Goal: Task Accomplishment & Management: Use online tool/utility

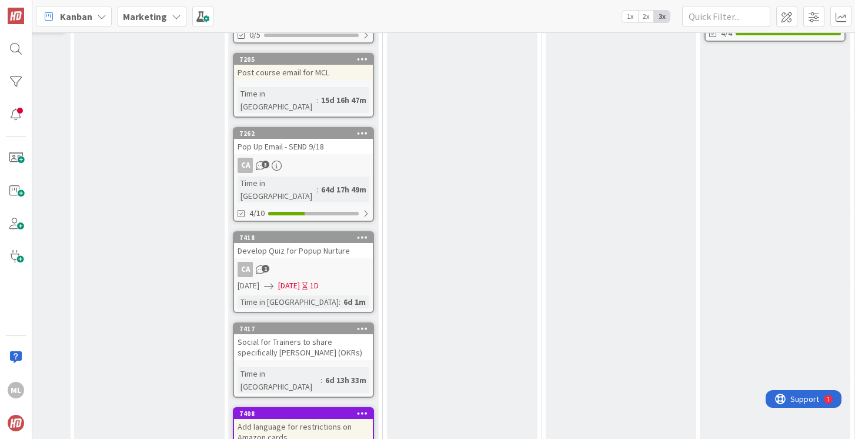
scroll to position [590, 149]
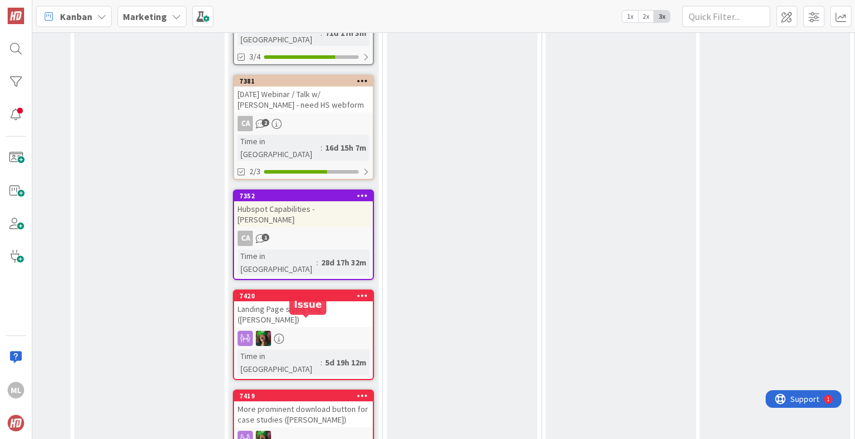
scroll to position [1531, 149]
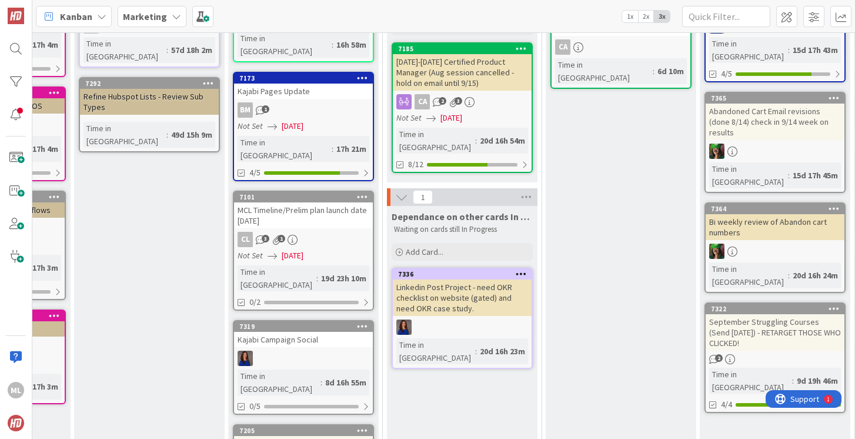
scroll to position [0, 149]
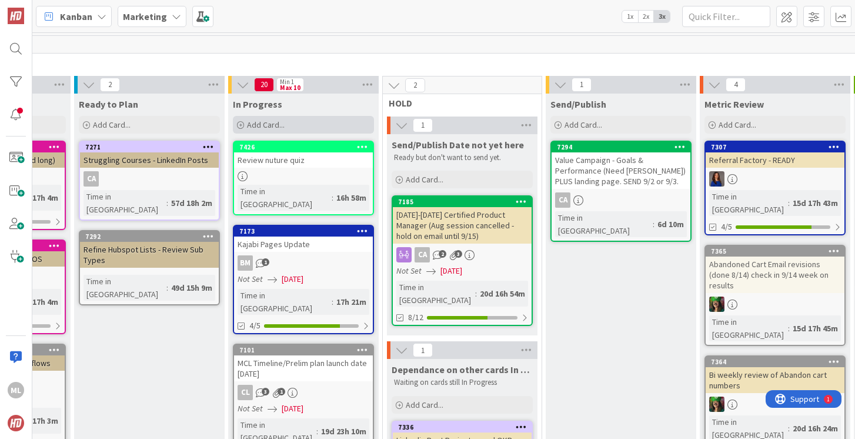
click at [285, 123] on div "Add Card..." at bounding box center [303, 125] width 141 height 18
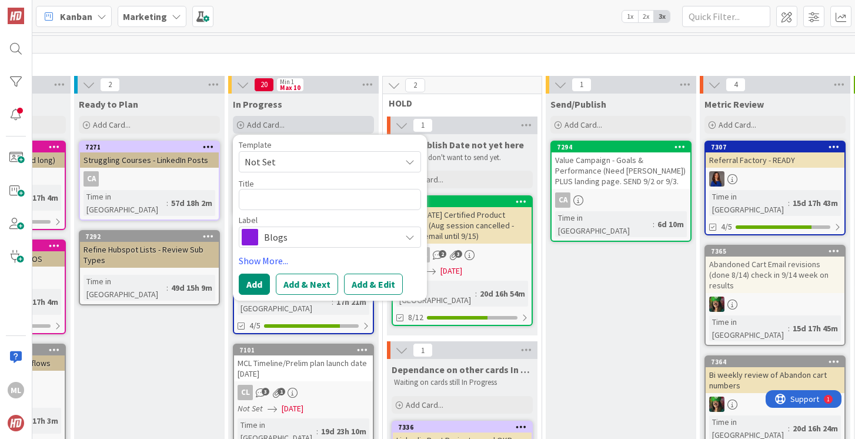
type textarea "x"
type textarea "S"
type textarea "x"
type textarea "So"
type textarea "x"
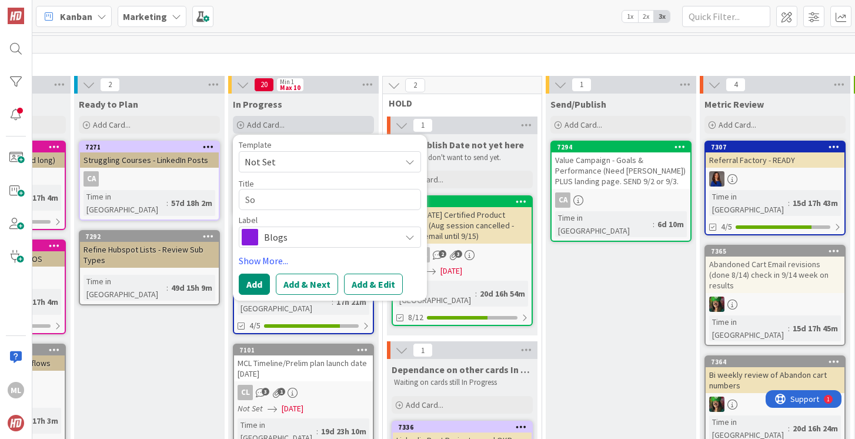
type textarea "Soc"
type textarea "x"
type textarea "Soci"
type textarea "x"
type textarea "[PERSON_NAME]"
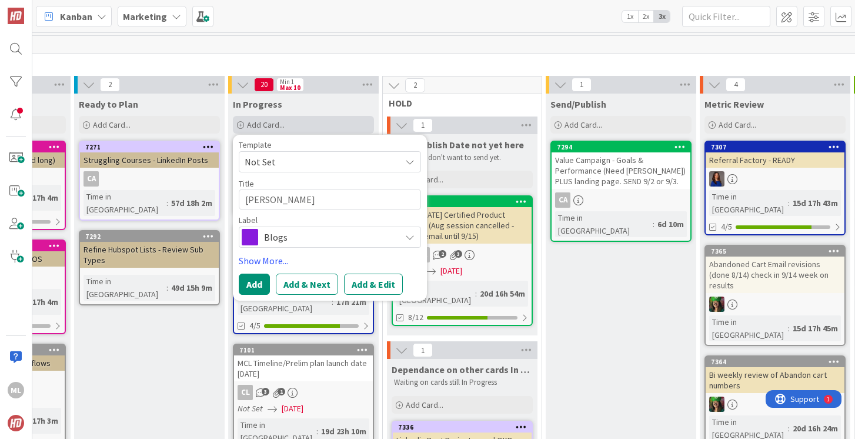
type textarea "x"
type textarea "Social"
type textarea "x"
type textarea "Social"
type textarea "x"
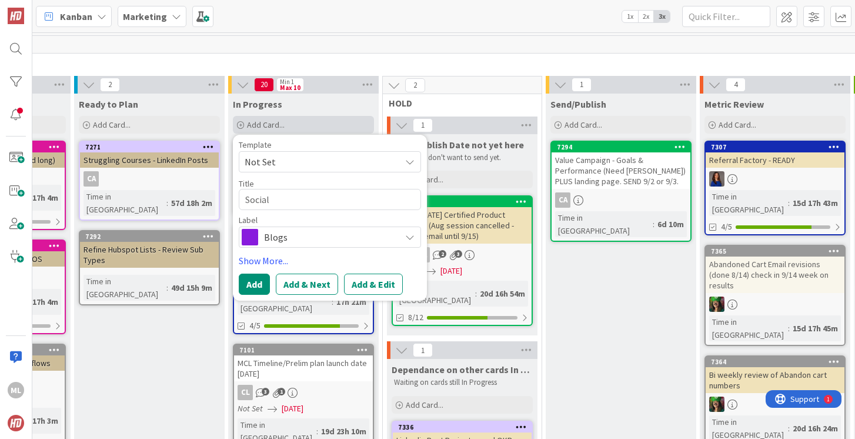
type textarea "Social M"
type textarea "x"
type textarea "Social Me"
type textarea "x"
type textarea "Social Med"
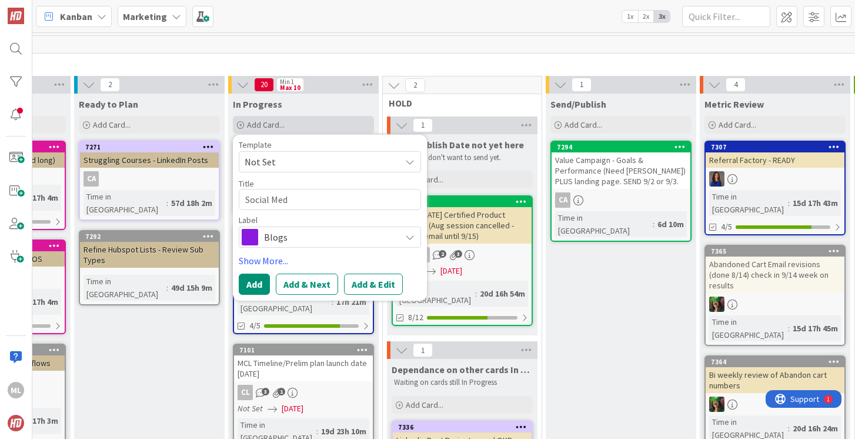
type textarea "x"
type textarea "Social Medi"
type textarea "x"
type textarea "Social Media"
type textarea "x"
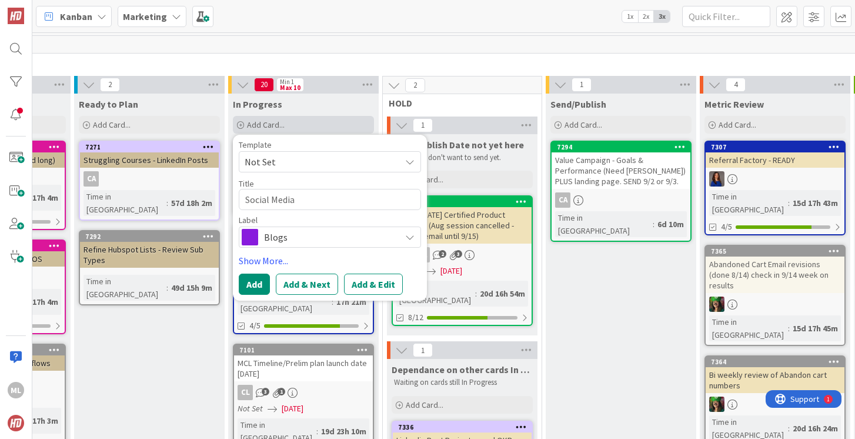
type textarea "Social Media"
type textarea "x"
type textarea "Social Media S"
type textarea "x"
type textarea "Social Media Se"
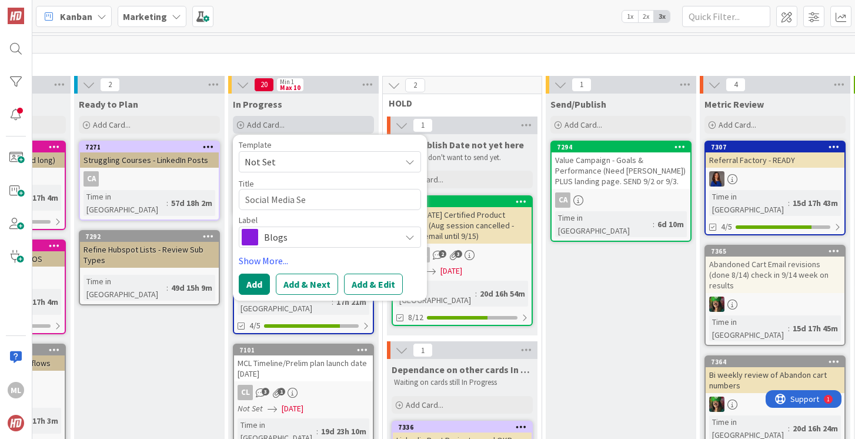
type textarea "x"
type textarea "Social Media Sep"
type textarea "x"
type textarea "Social Media Sept"
type textarea "x"
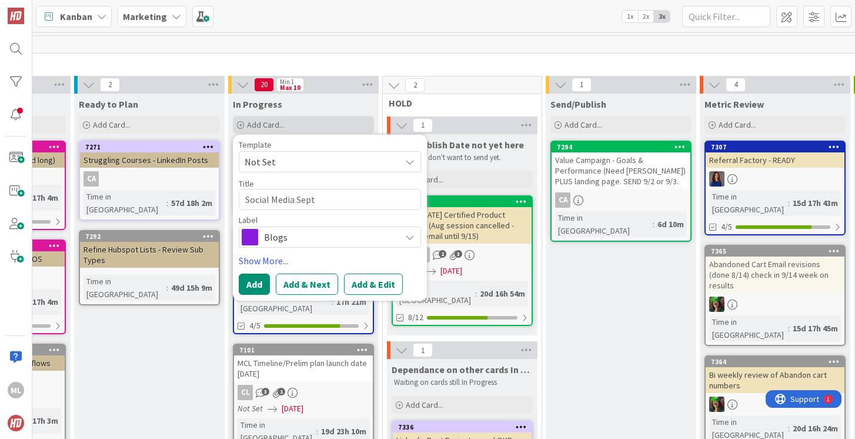
type textarea "Social Media Septe"
type textarea "x"
type textarea "Social Media Septem"
type textarea "x"
type textarea "Social Media Septemb"
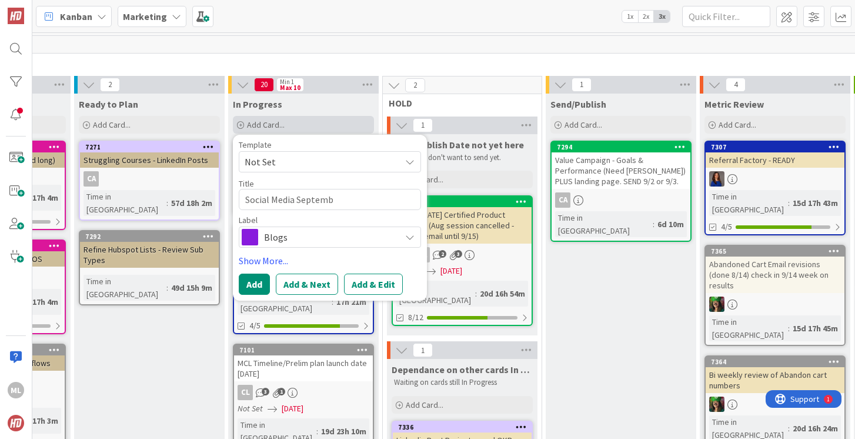
type textarea "x"
type textarea "Social Media Septembr"
type textarea "x"
type textarea "Social Media Septemb"
type textarea "x"
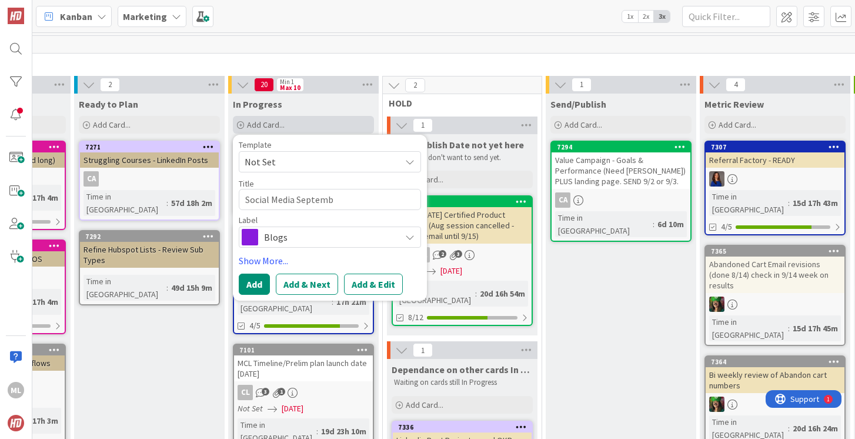
type textarea "Social Media Septembe"
type textarea "x"
type textarea "Social Media September"
type textarea "x"
type textarea "Social Media September"
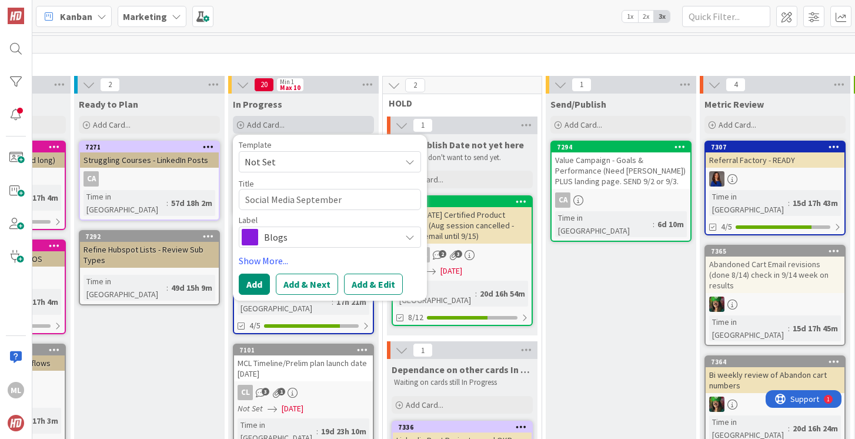
type textarea "x"
type textarea "Social Media September -"
type textarea "x"
type textarea "Social Media September -"
type textarea "x"
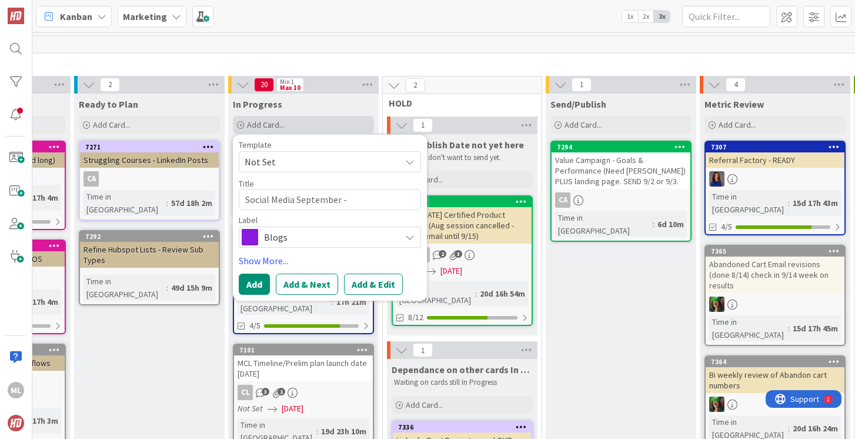
type textarea "Social Media September - M"
type textarea "x"
type textarea "Social Media September - MC"
type textarea "x"
type textarea "Social Media September - MCL"
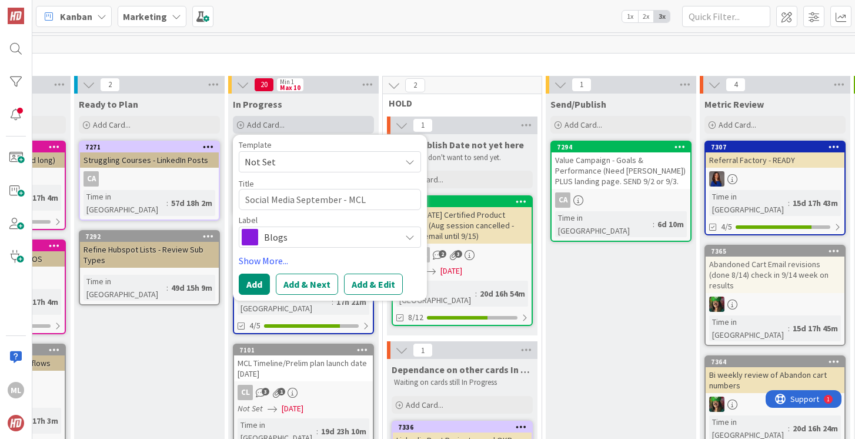
type textarea "x"
type textarea "Social Media September - MCL,"
type textarea "x"
type textarea "Social Media September - MCL,"
type textarea "x"
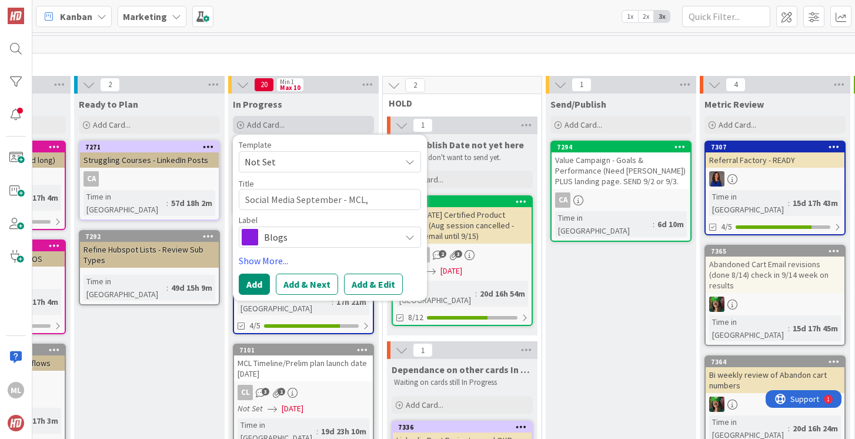
type textarea "Social Media September - MCL, B"
type textarea "x"
type textarea "Social Media September - MCL, Bu"
type textarea "x"
type textarea "Social Media September - MCL, Bud"
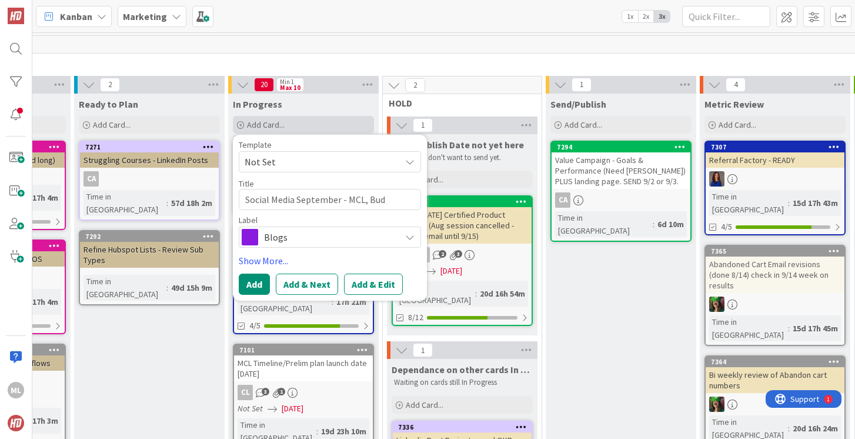
type textarea "x"
type textarea "Social Media September - MCL, Budg"
type textarea "x"
type textarea "Social Media September - MCL, Budge"
type textarea "x"
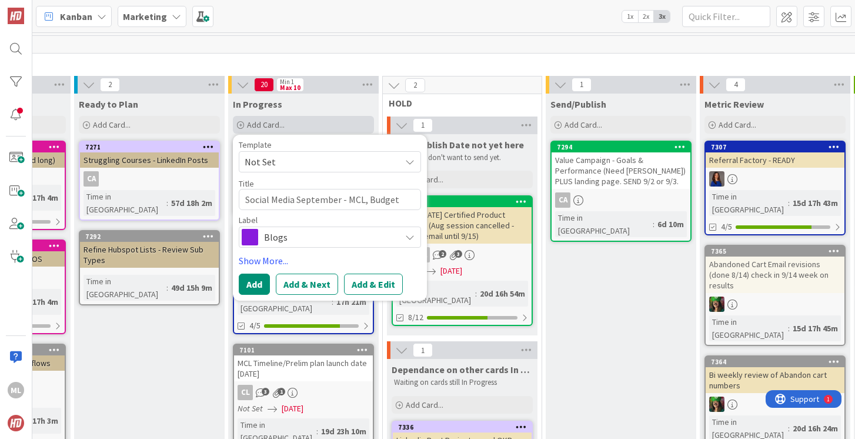
type textarea "Social Media September - MCL, Budgeti"
type textarea "x"
type textarea "Social Media September - MCL, Budgeting"
type textarea "x"
type textarea "Social Media September - MCL, Budgeting/"
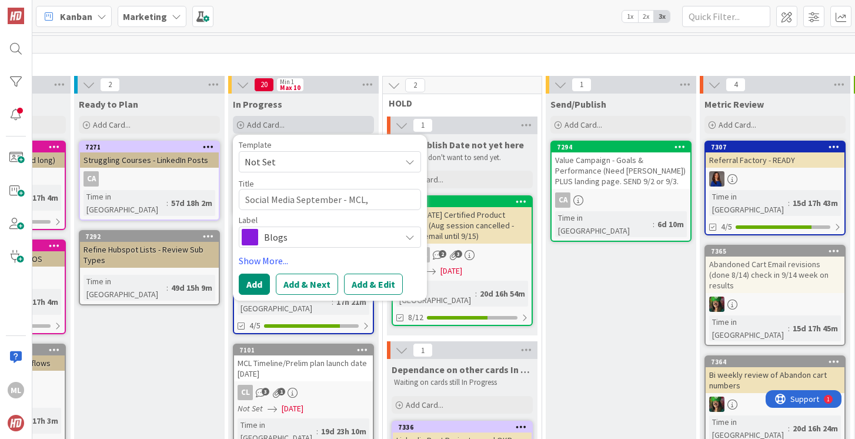
type textarea "x"
type textarea "Social Media September - MCL, Budgeting/O"
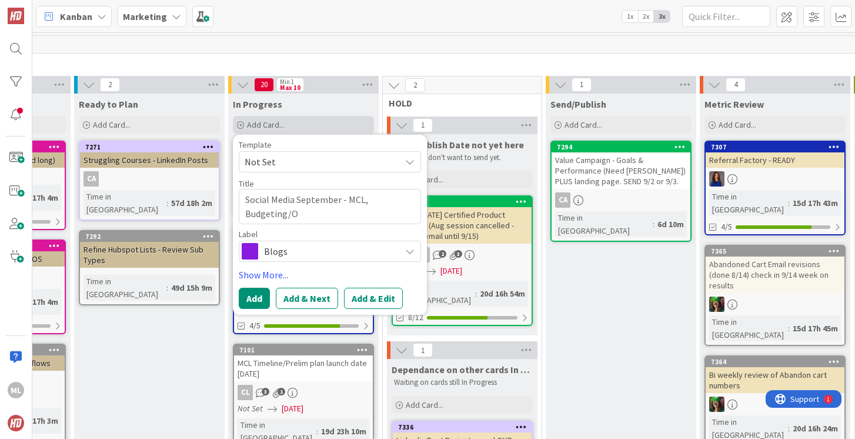
type textarea "x"
type textarea "Social Media September - MCL, Budgeting/OK"
type textarea "x"
type textarea "Social Media September - MCL, Budgeting/OKR"
type textarea "x"
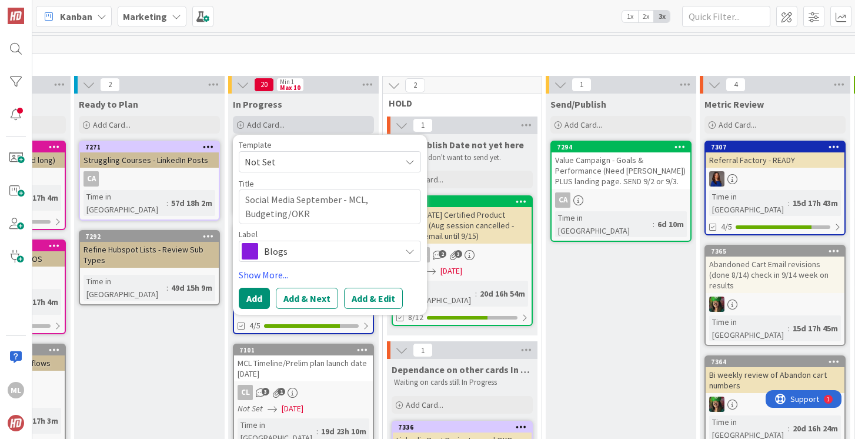
type textarea "Social Media September - MCL, Budgeting/OKR,"
type textarea "x"
type textarea "Social Media September - MCL, Budgeting/OKR,"
type textarea "x"
type textarea "Social Media September - MCL, Budgeting/OKR, P"
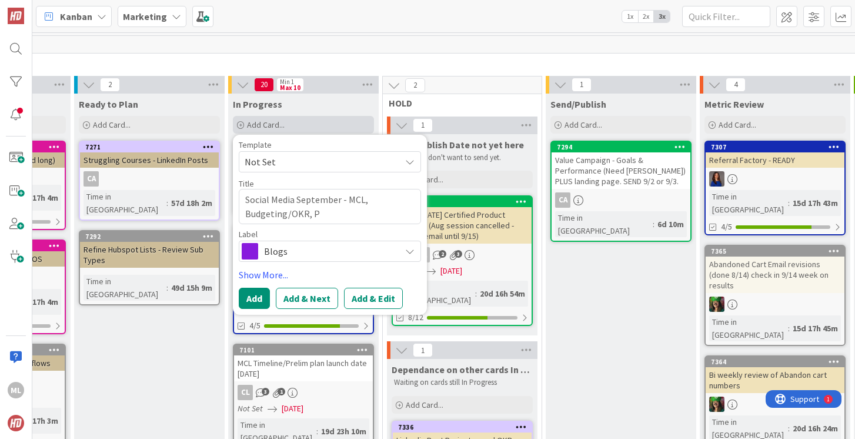
type textarea "x"
type textarea "Social Media September - MCL, Budgeting/OKR, Pr"
type textarea "x"
type textarea "Social Media September - MCL, Budgeting/OKR, Pro"
type textarea "x"
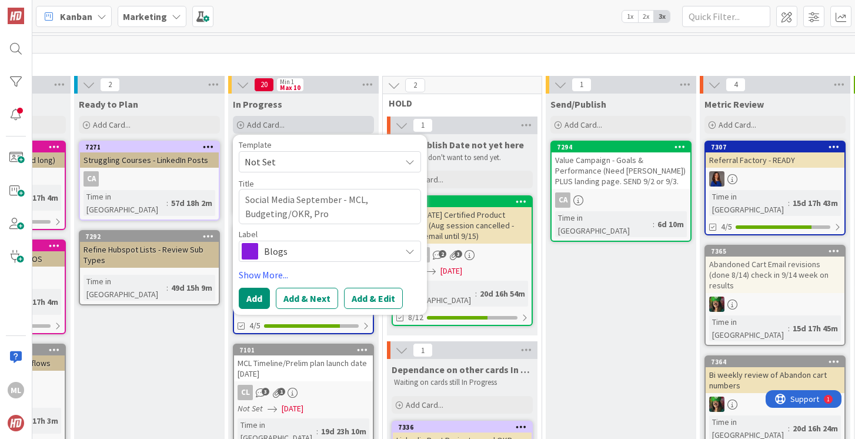
type textarea "Social Media September - MCL, Budgeting/OKR, Prod"
type textarea "x"
type textarea "Social Media September - MCL, Budgeting/OKR, Produ"
type textarea "x"
type textarea "Social Media September - MCL, Budgeting/OKR, Produc"
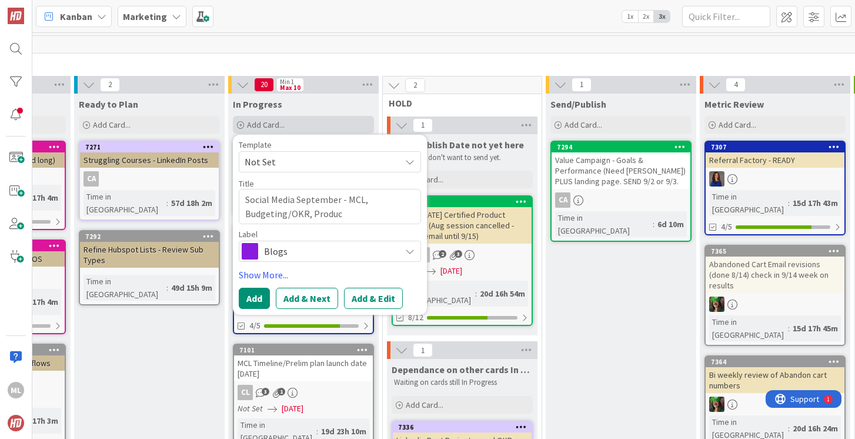
type textarea "x"
type textarea "Social Media September - MCL, Budgeting/OKR, Product"
type textarea "x"
type textarea "Social Media September - MCL, Budgeting/OKR, Product"
type textarea "x"
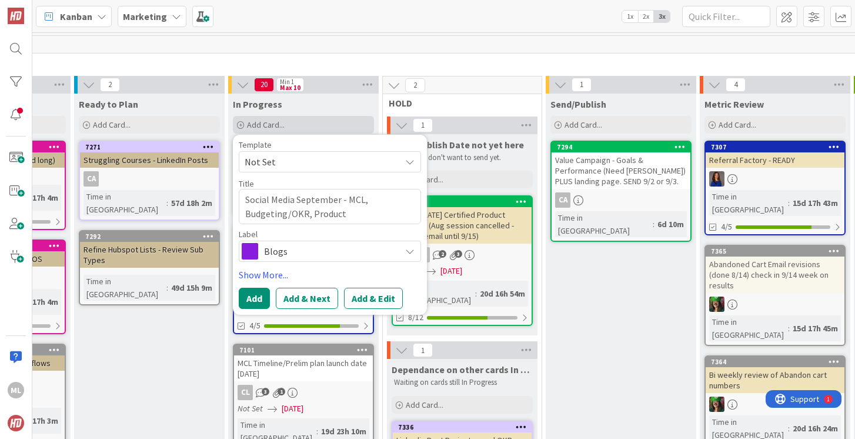
type textarea "Social Media September - MCL, Budgeting/OKR, Product l"
type textarea "x"
type textarea "Social Media September - MCL, Budgeting/OKR, Product la"
type textarea "x"
type textarea "Social Media September - MCL, Budgeting/OKR, Product [PERSON_NAME]"
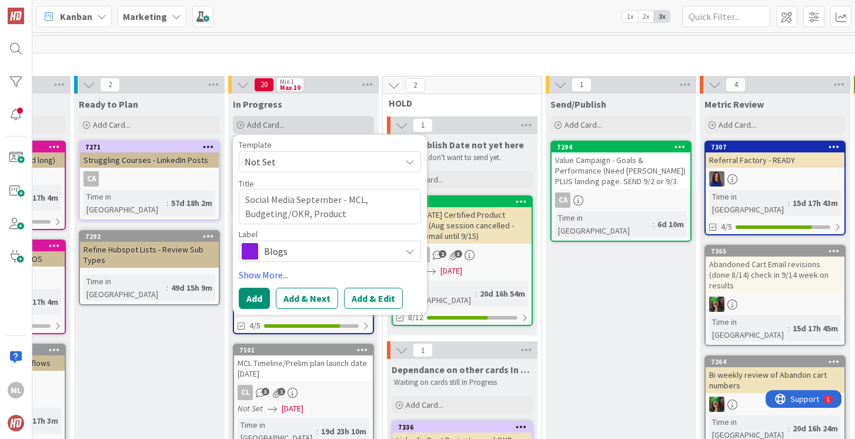
type textarea "x"
type textarea "Social Media September - MCL, Budgeting/OKR, Product laun"
type textarea "x"
type textarea "Social Media September - MCL, Budgeting/OKR, Product launc"
type textarea "x"
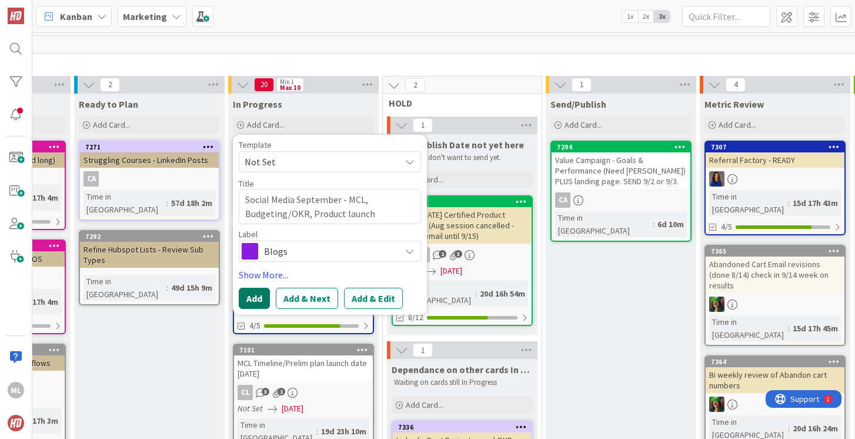
type textarea "Social Media September - MCL, Budgeting/OKR, Product launch"
click at [254, 301] on button "Add" at bounding box center [254, 298] width 31 height 21
type textarea "x"
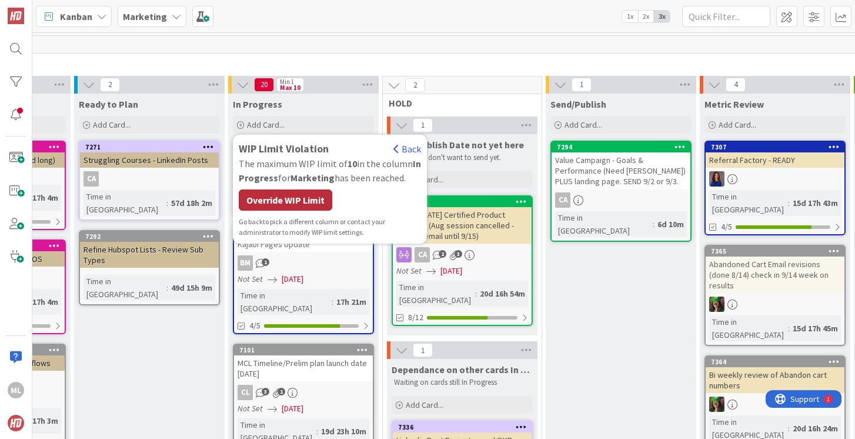
click at [290, 199] on div "Override WIP Limit" at bounding box center [286, 199] width 94 height 21
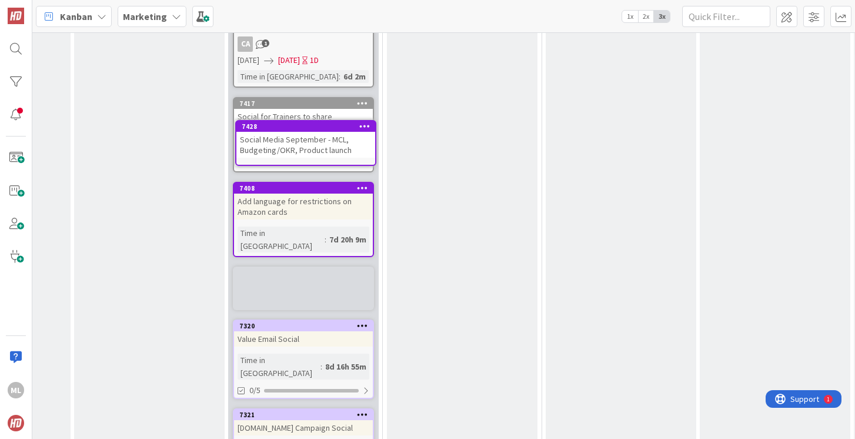
scroll to position [721, 149]
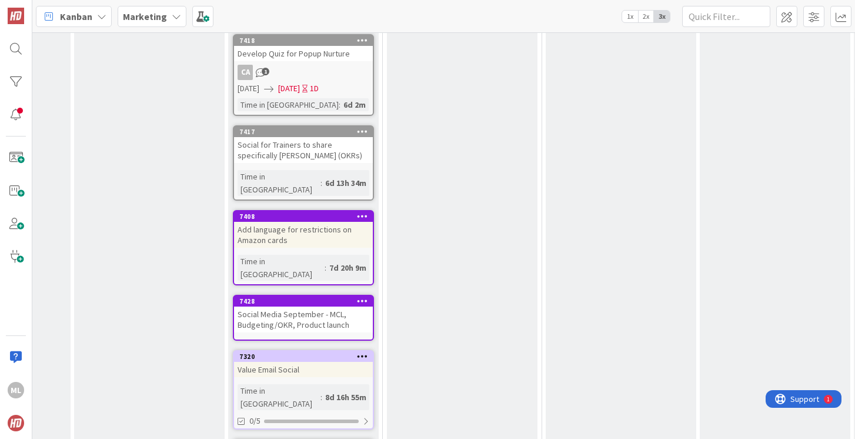
click at [303, 362] on div "Value Email Social" at bounding box center [303, 369] width 139 height 15
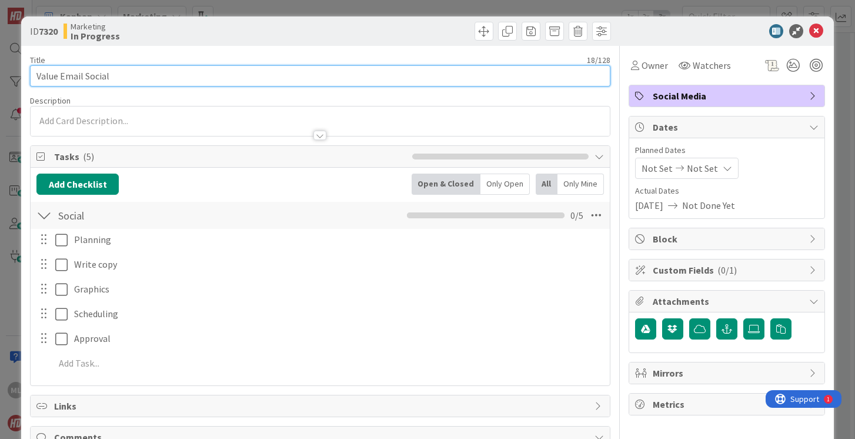
click at [132, 75] on input "Value Email Social" at bounding box center [320, 75] width 580 height 21
type input "Value Email Social - incorporate into September OKR/Budget"
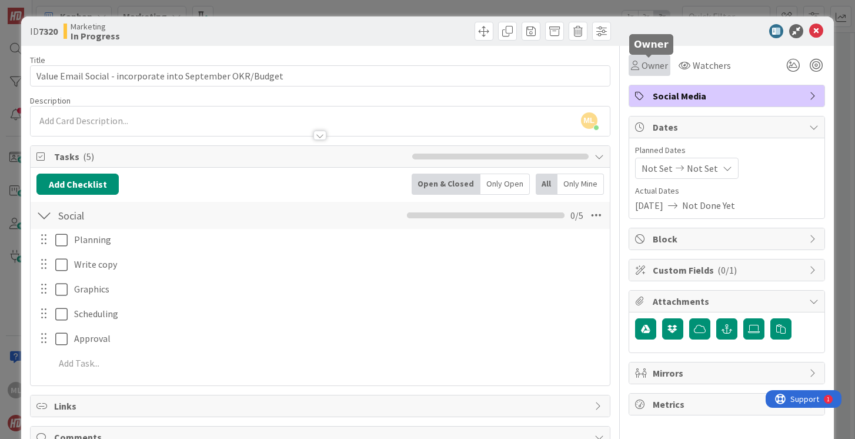
click at [655, 63] on span "Owner" at bounding box center [655, 65] width 26 height 14
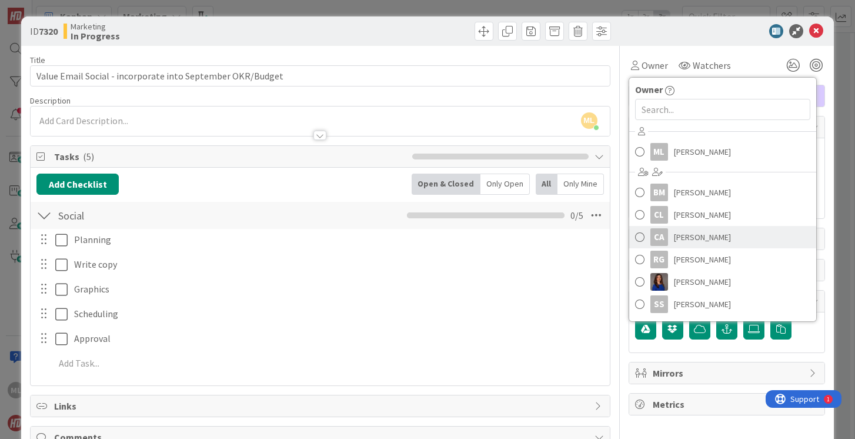
scroll to position [23, 0]
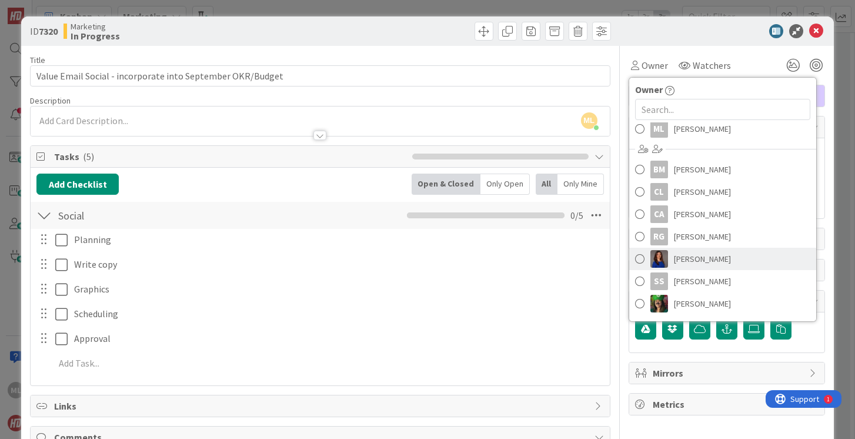
click at [639, 258] on span at bounding box center [639, 259] width 9 height 18
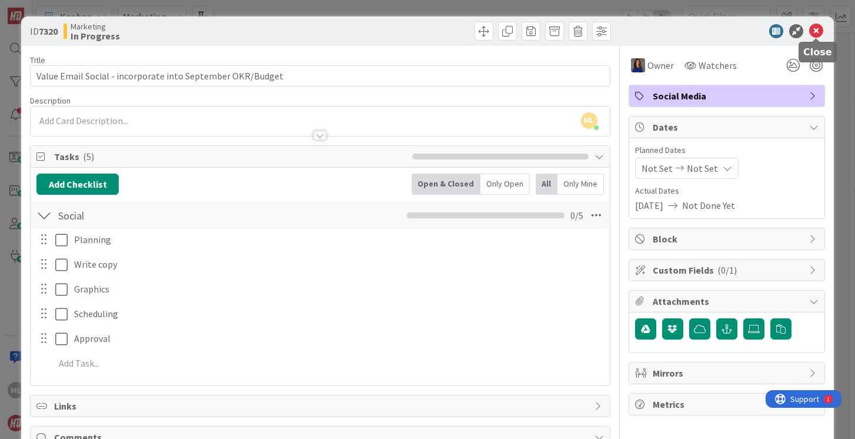
click at [815, 29] on icon at bounding box center [816, 31] width 14 height 14
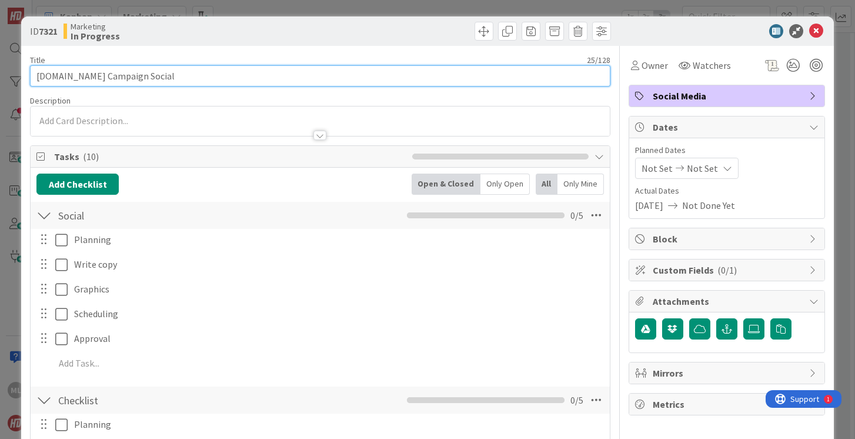
click at [205, 85] on input "[DOMAIN_NAME] Campaign Social" at bounding box center [320, 75] width 580 height 21
type input "[DOMAIN_NAME] Campaign Social - Incorporate into September"
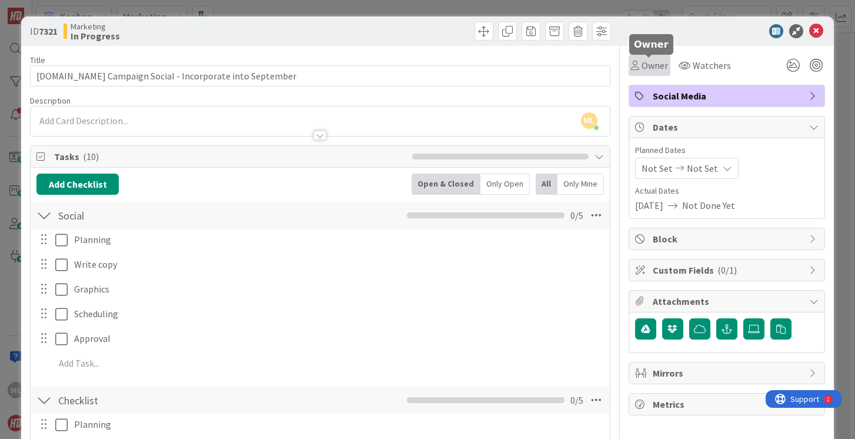
click at [654, 61] on span "Owner" at bounding box center [655, 65] width 26 height 14
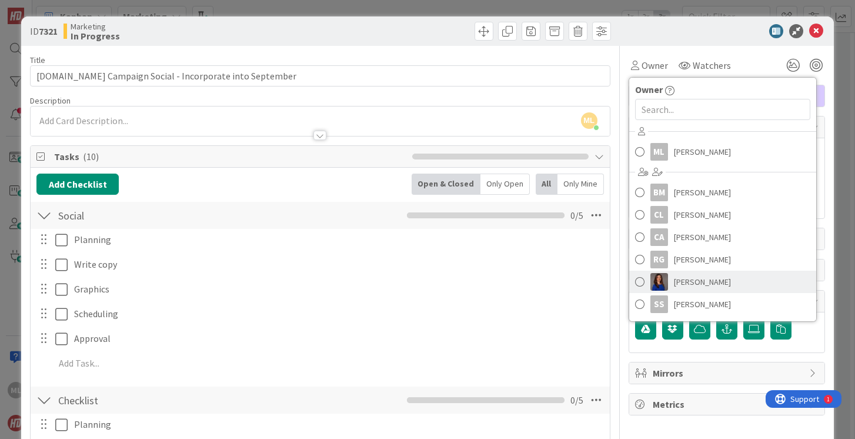
click at [641, 279] on span at bounding box center [639, 282] width 9 height 18
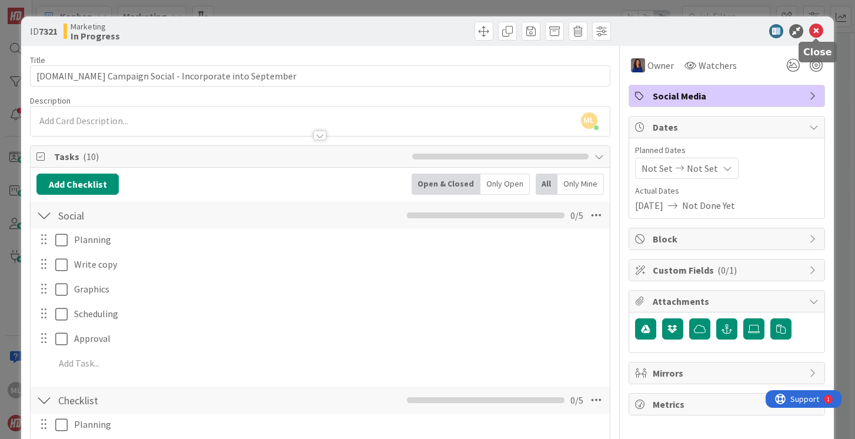
click at [816, 31] on icon at bounding box center [816, 31] width 14 height 14
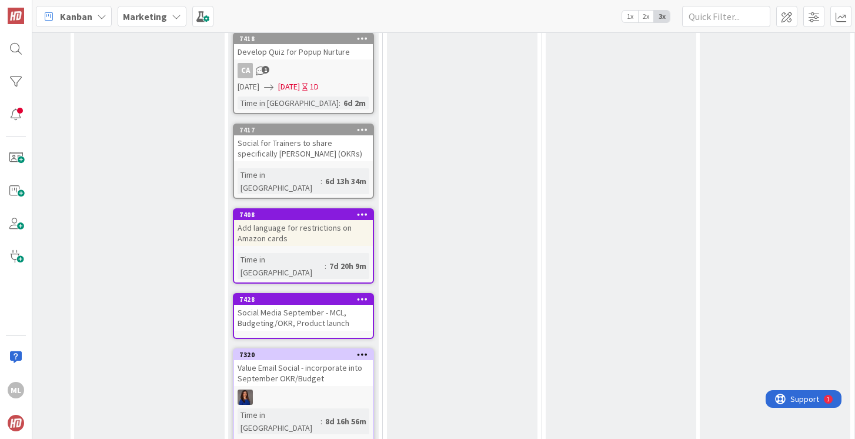
click at [325, 305] on div "Social Media September - MCL, Budgeting/OKR, Product launch" at bounding box center [303, 318] width 139 height 26
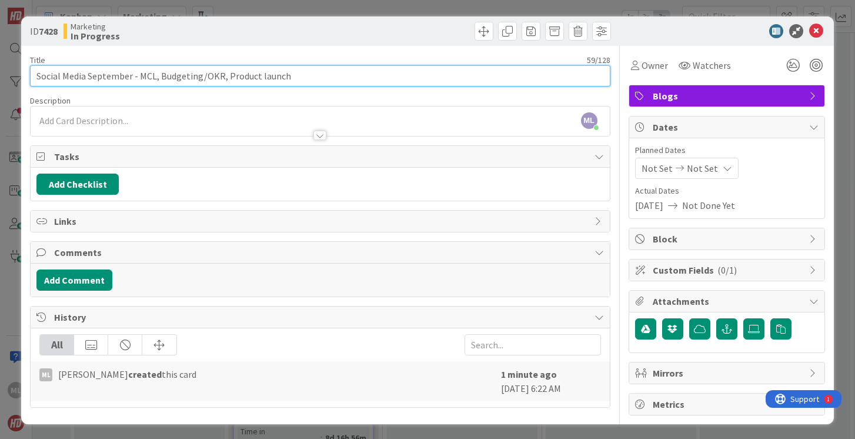
drag, startPoint x: 224, startPoint y: 76, endPoint x: 1, endPoint y: 68, distance: 223.7
click at [1, 68] on div "ID 7428 Marketing In Progress Title 59 / 128 Social Media September - MCL, Budg…" at bounding box center [427, 219] width 855 height 439
type input "Product Social - incorporate into September Social"
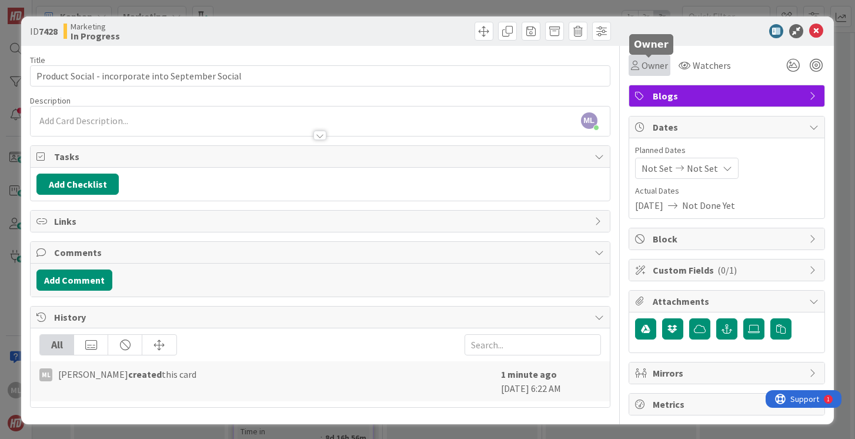
click at [653, 64] on span "Owner" at bounding box center [655, 65] width 26 height 14
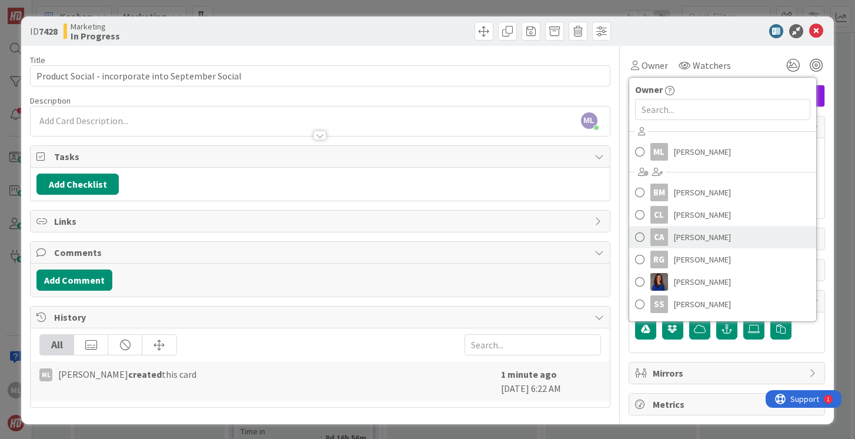
scroll to position [22, 0]
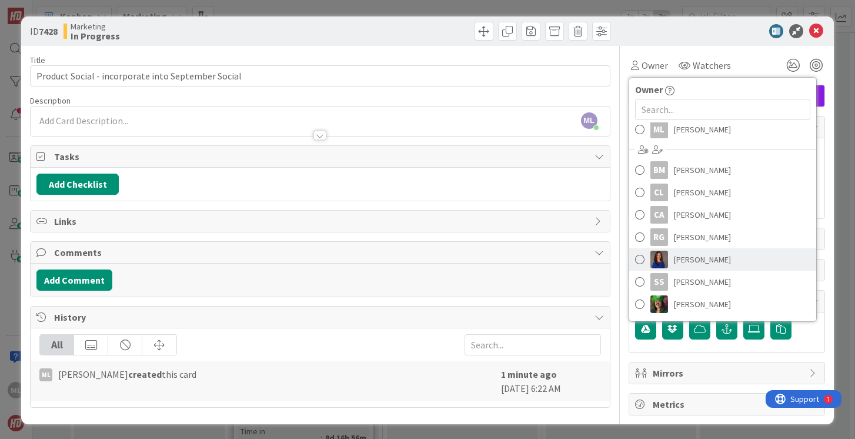
click at [638, 258] on span at bounding box center [639, 260] width 9 height 18
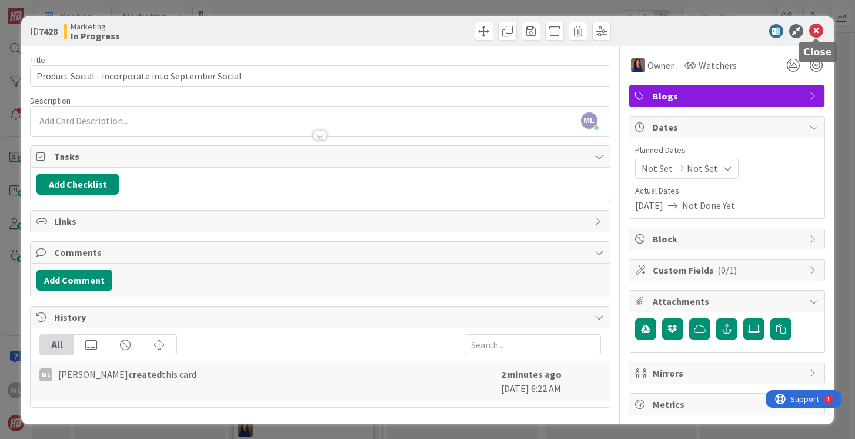
click at [815, 32] on icon at bounding box center [816, 31] width 14 height 14
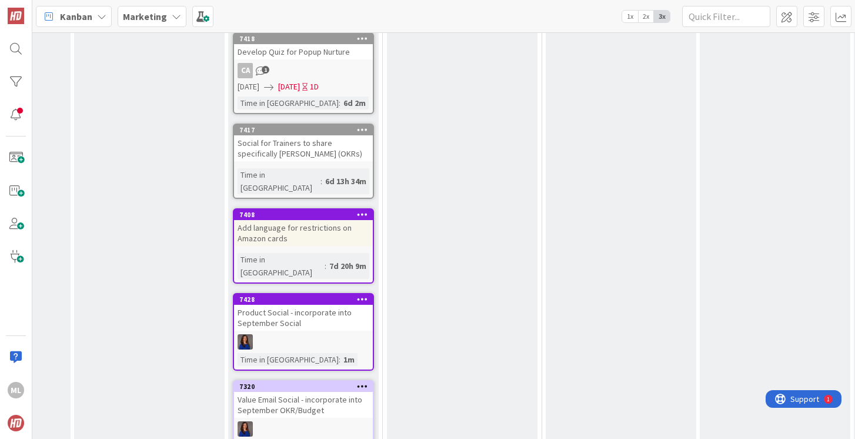
click at [306, 334] on div at bounding box center [303, 341] width 139 height 15
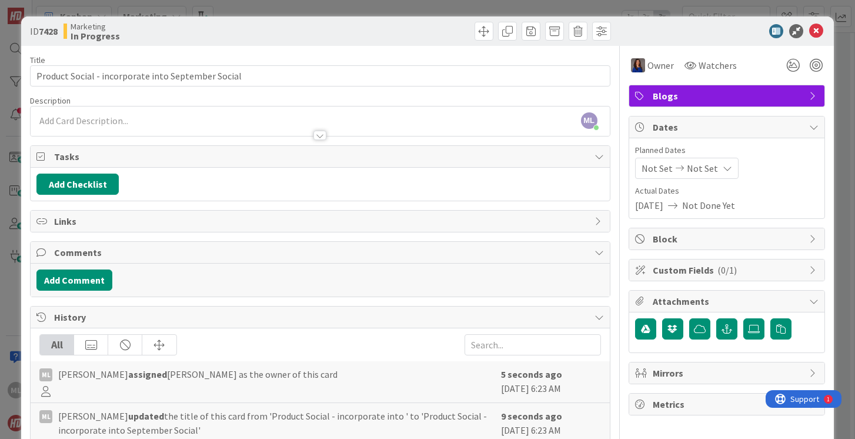
click at [679, 96] on span "Blogs" at bounding box center [728, 96] width 151 height 14
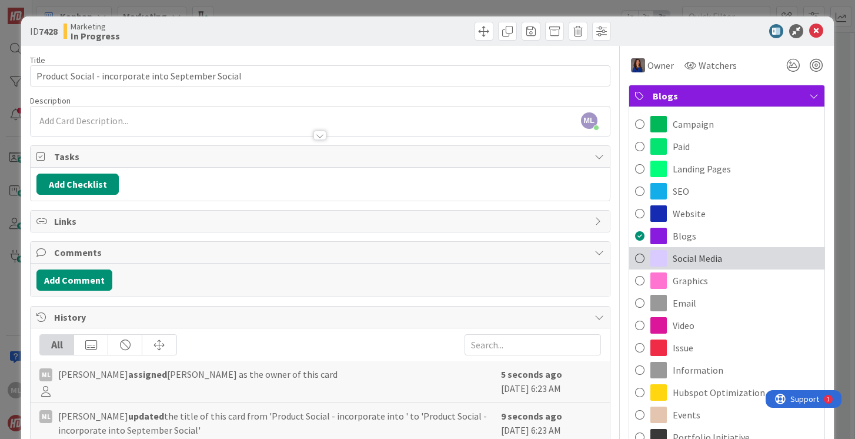
click at [638, 256] on span at bounding box center [639, 258] width 9 height 18
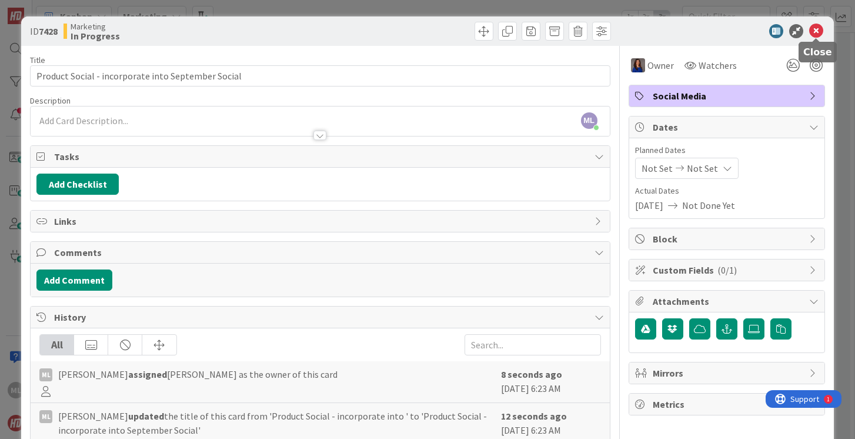
click at [816, 25] on icon at bounding box center [816, 31] width 14 height 14
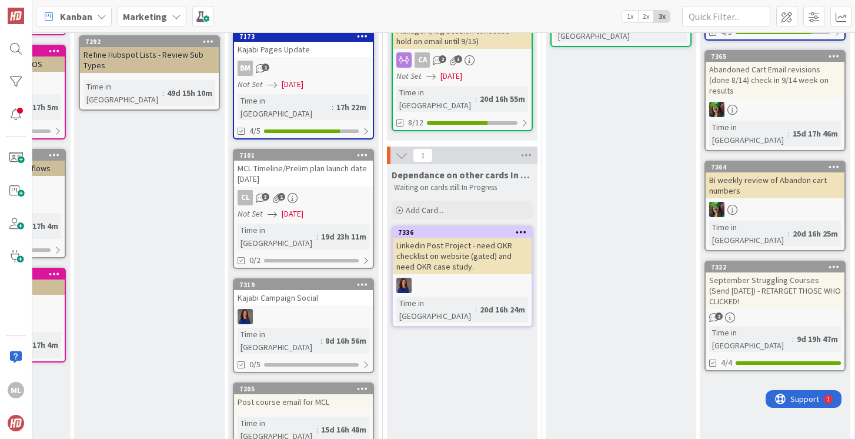
scroll to position [0, 149]
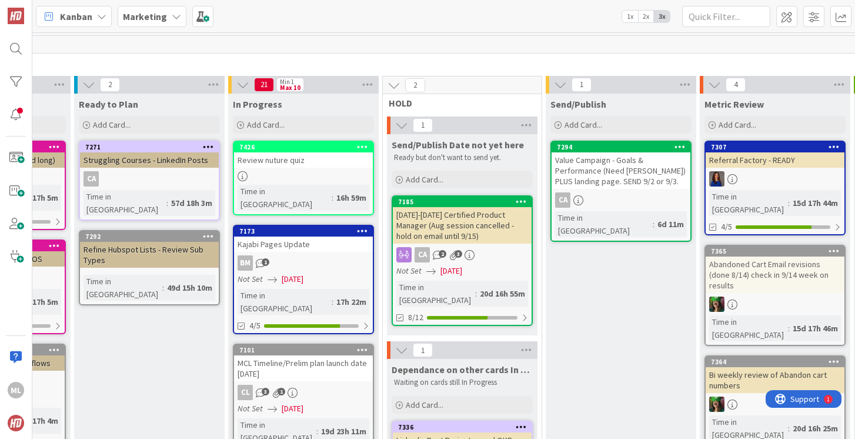
click at [446, 228] on div "[DATE]-[DATE] Certified Product Manager (Aug session cancelled - hold on email …" at bounding box center [462, 225] width 139 height 36
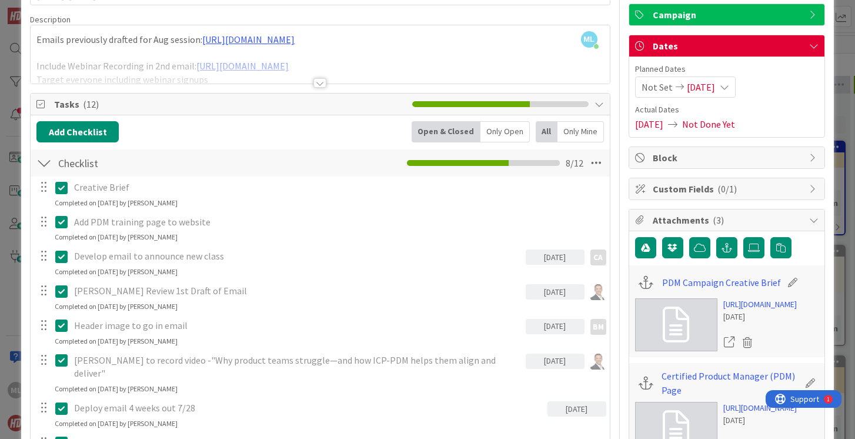
scroll to position [168, 0]
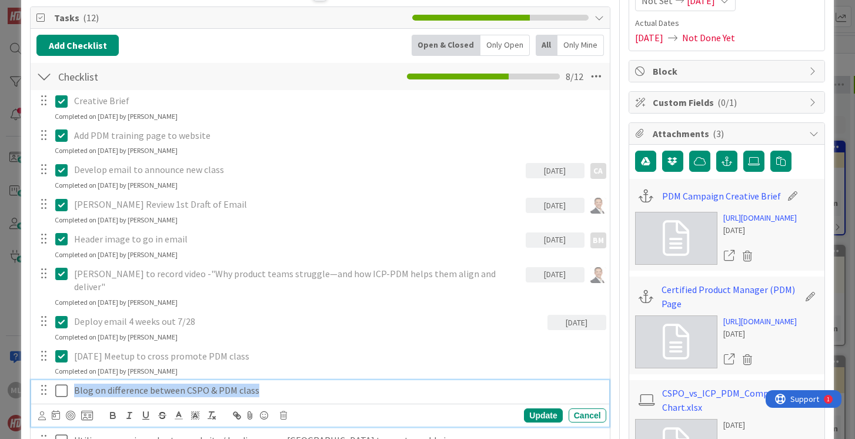
drag, startPoint x: 74, startPoint y: 376, endPoint x: 258, endPoint y: 375, distance: 184.7
click at [258, 380] on div "Blog on difference between CSPO & PDM class" at bounding box center [337, 390] width 537 height 21
copy p "Blog on difference between CSPO & PDM class"
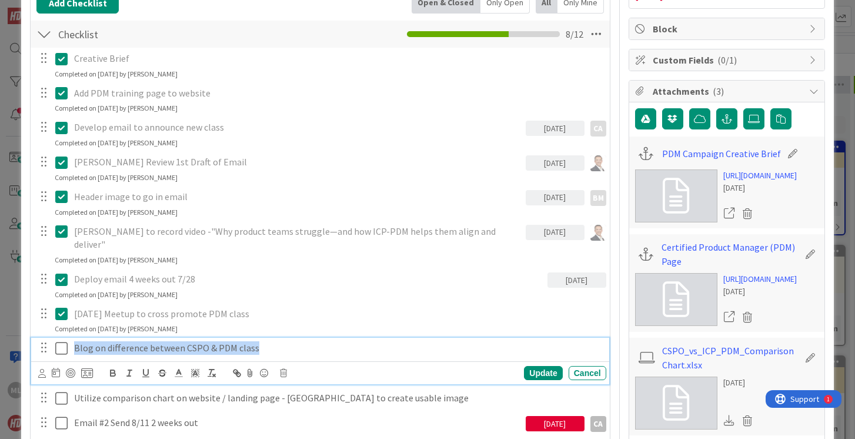
scroll to position [209, 0]
